Goal: Navigation & Orientation: Understand site structure

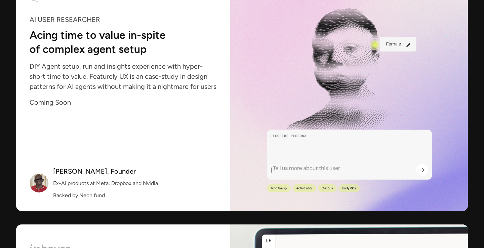
scroll to position [728, 0]
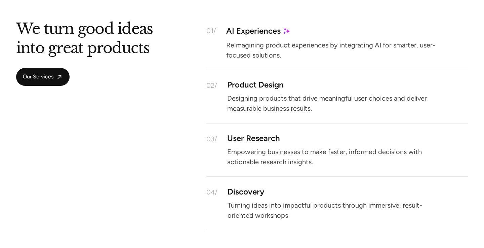
scroll to position [639, 0]
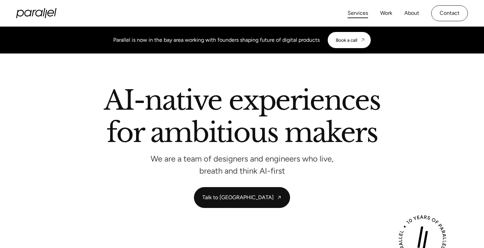
click at [362, 15] on link "Services" at bounding box center [358, 13] width 21 height 10
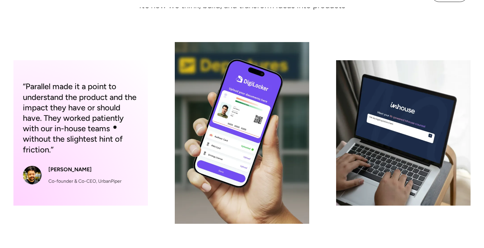
scroll to position [123, 0]
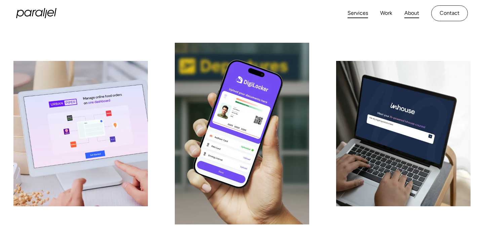
click at [408, 14] on link "About" at bounding box center [412, 13] width 15 height 10
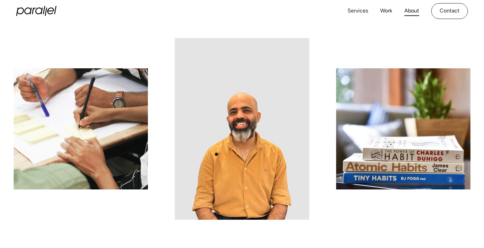
scroll to position [390, 0]
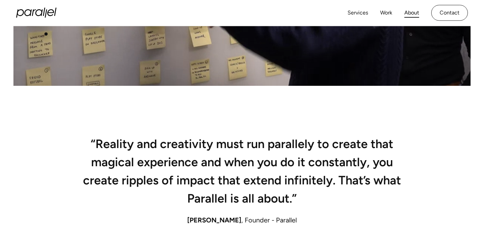
click at [42, 14] on icon "home" at bounding box center [36, 13] width 40 height 10
